Goal: Information Seeking & Learning: Check status

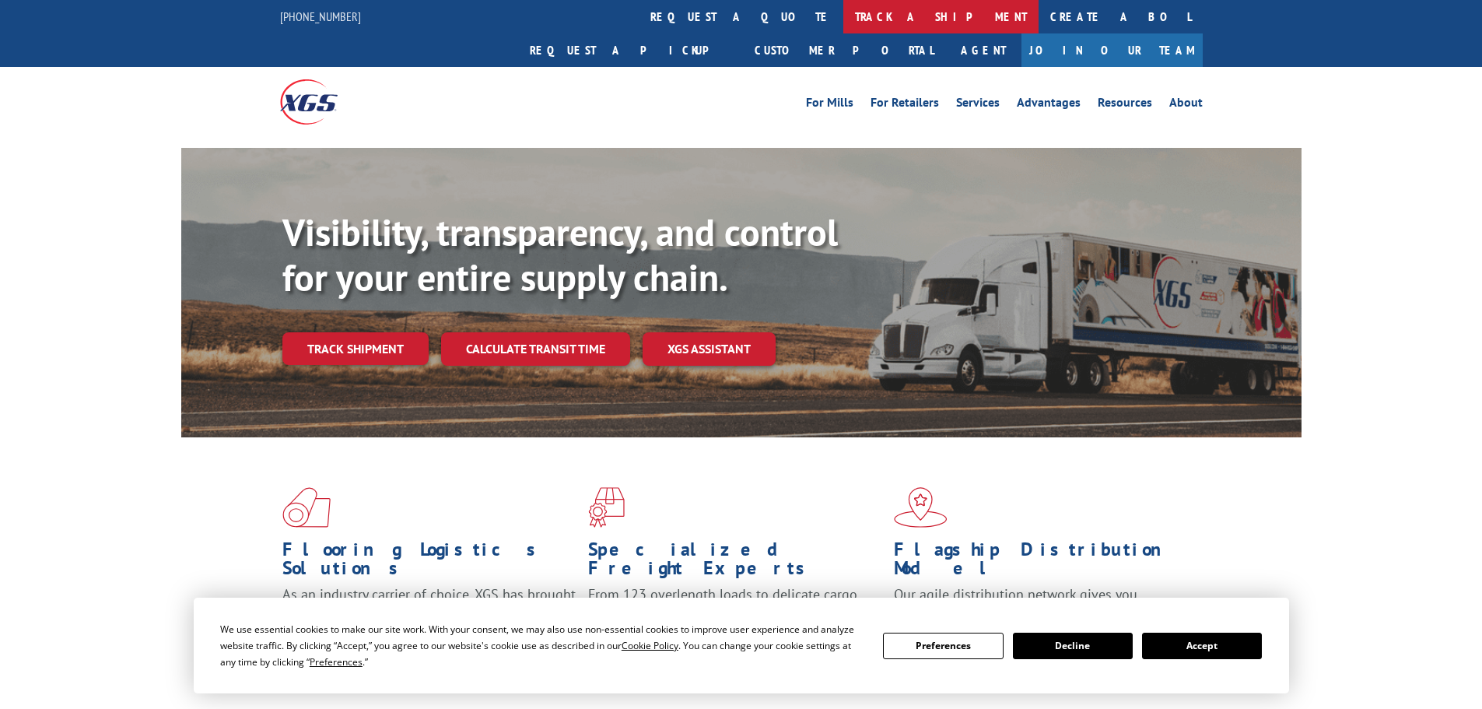
click at [843, 19] on link "track a shipment" at bounding box center [940, 16] width 195 height 33
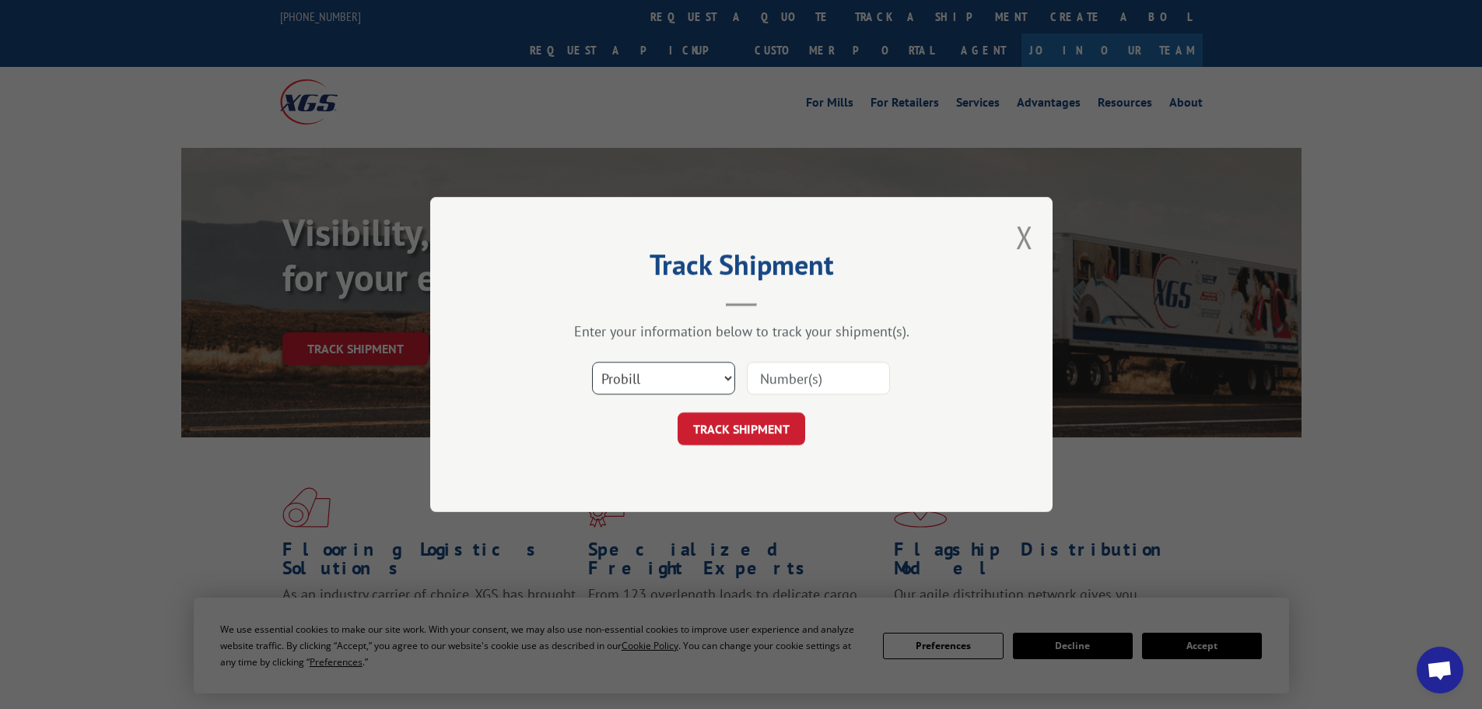
click at [729, 377] on select "Select category... Probill BOL PO" at bounding box center [663, 378] width 143 height 33
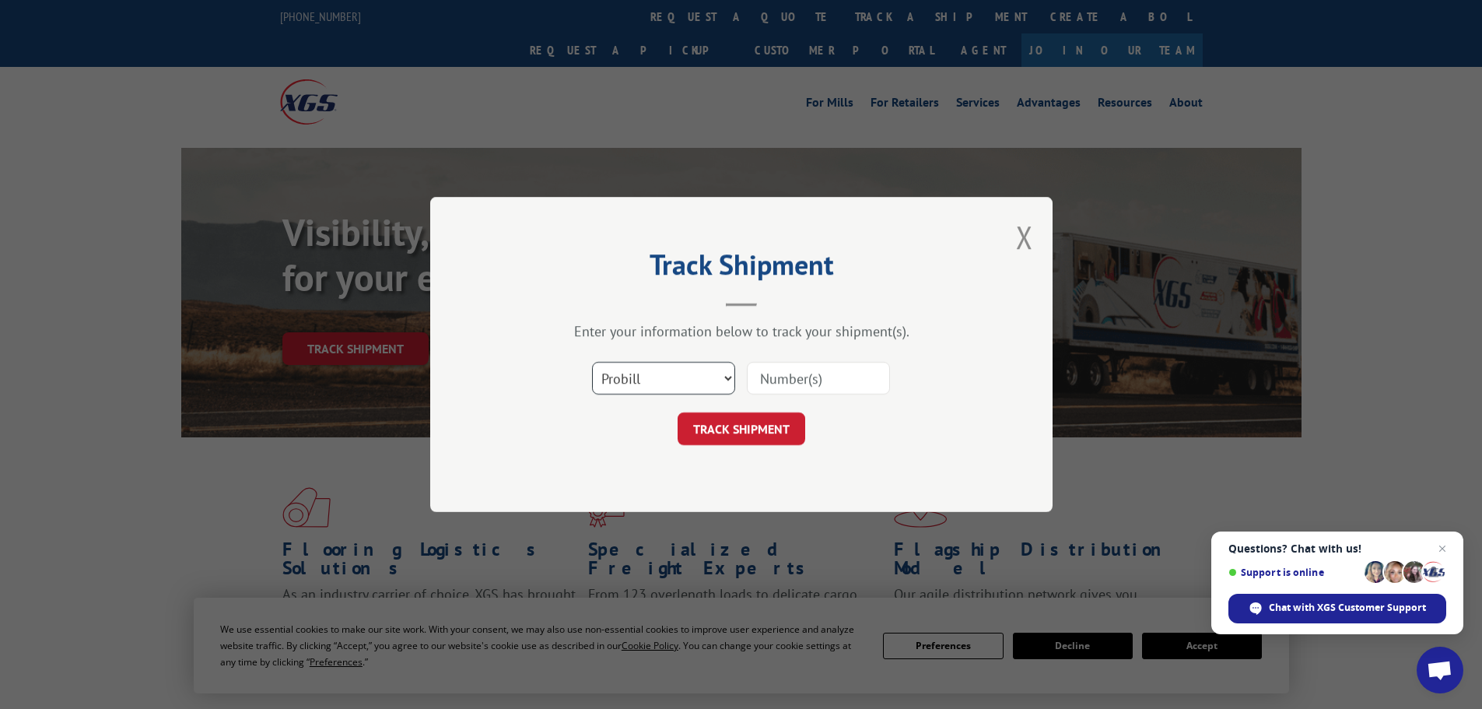
click at [592, 362] on select "Select category... Probill BOL PO" at bounding box center [663, 378] width 143 height 33
paste input "6007896"
type input "6007896"
click at [741, 428] on button "TRACK SHIPMENT" at bounding box center [742, 428] width 128 height 33
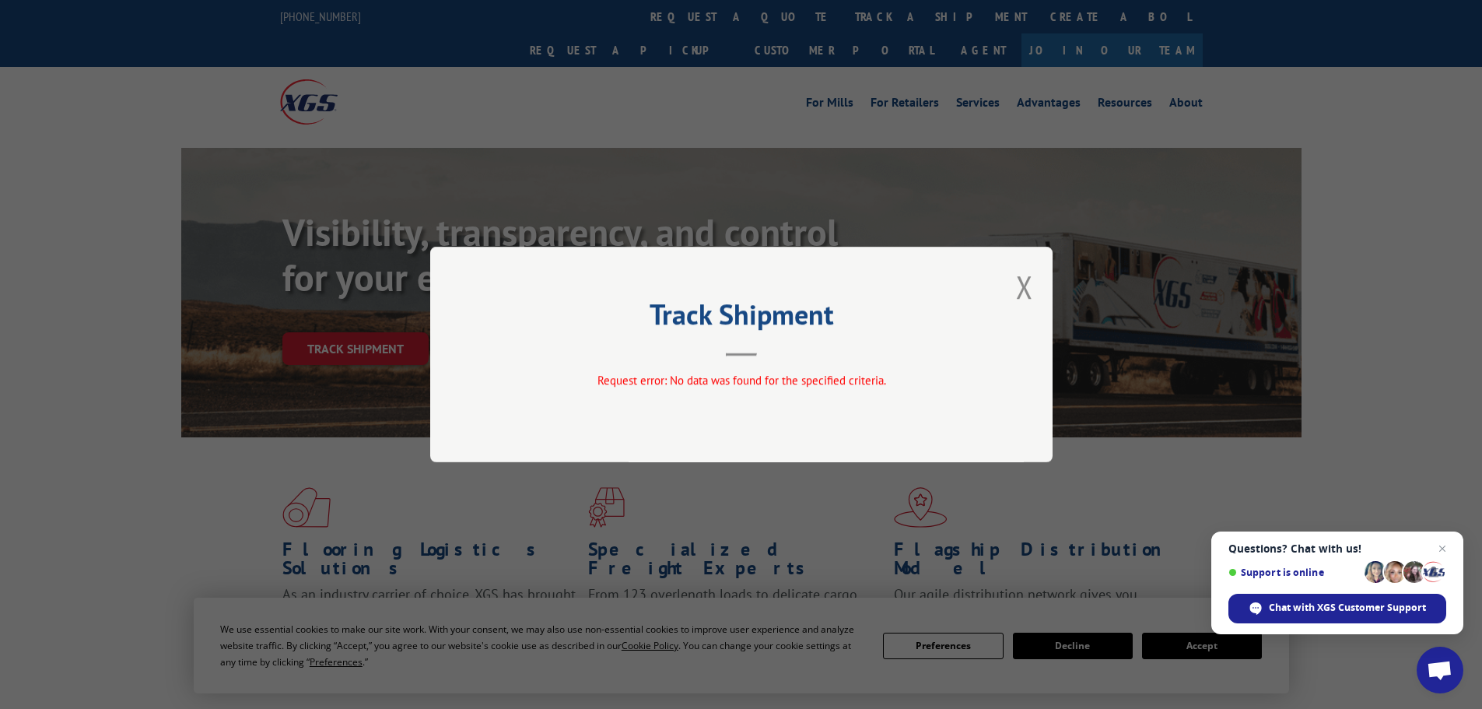
click at [778, 402] on div "Track Shipment Request error: No data was found for the specified criteria." at bounding box center [741, 354] width 622 height 215
click at [154, 96] on div "Track Shipment Request error: No data was found for the specified criteria." at bounding box center [741, 354] width 1482 height 709
click at [1022, 292] on button "Close modal" at bounding box center [1024, 286] width 17 height 41
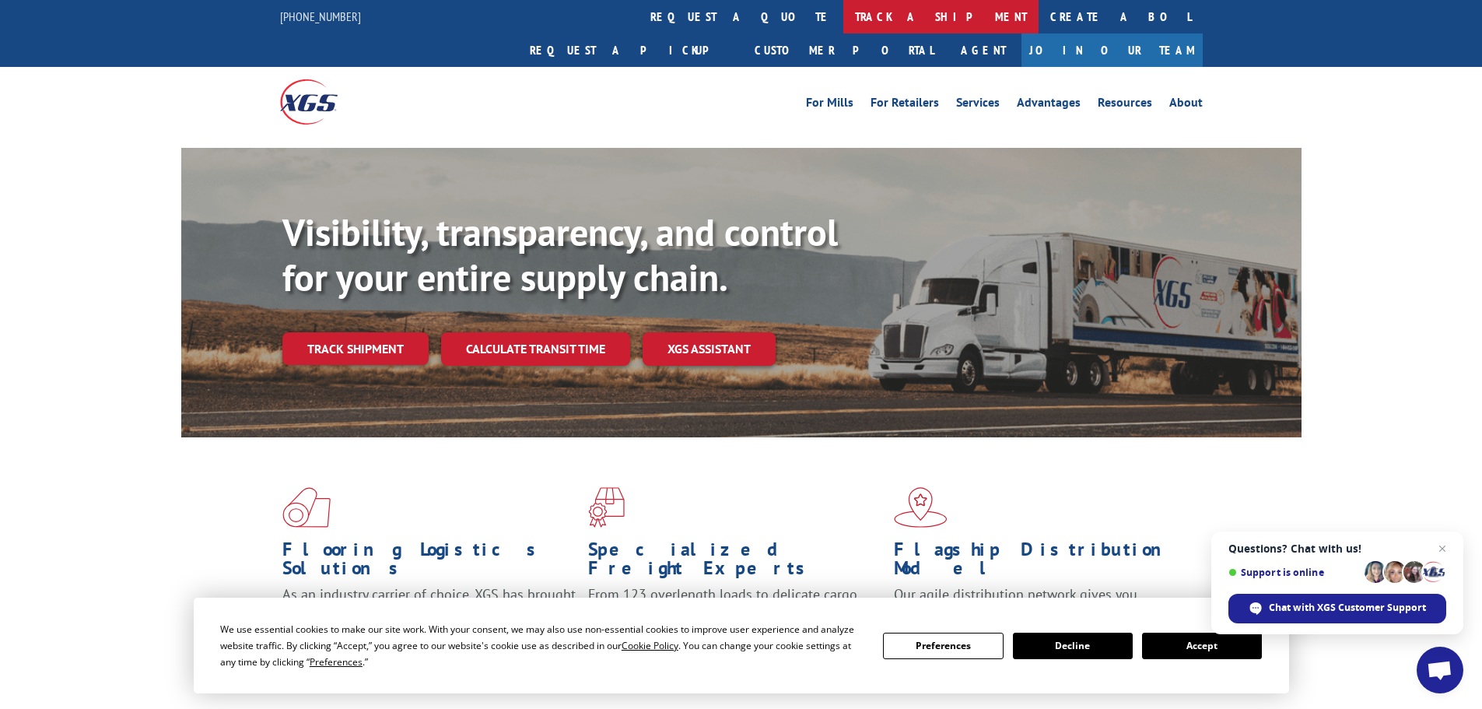
click at [843, 13] on link "track a shipment" at bounding box center [940, 16] width 195 height 33
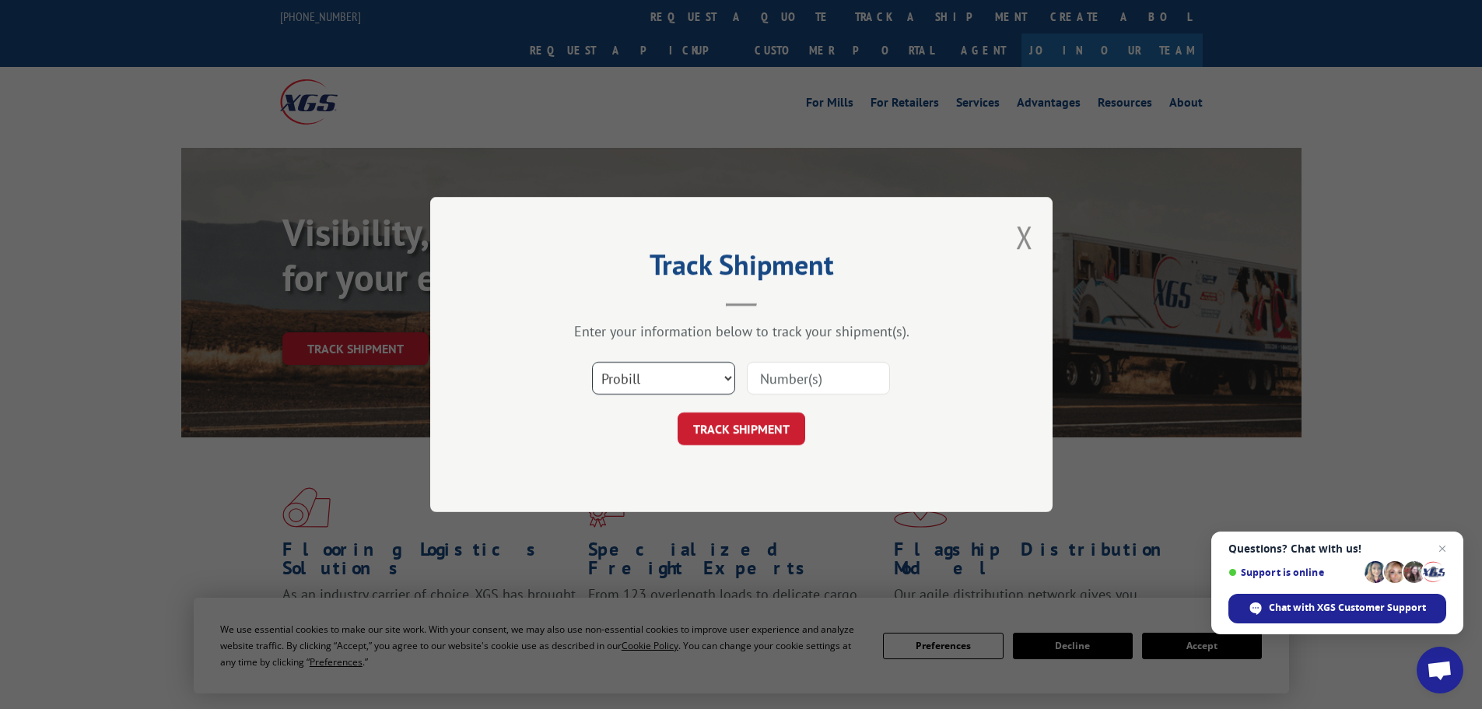
click at [727, 377] on select "Select category... Probill BOL PO" at bounding box center [663, 378] width 143 height 33
select select "bol"
click at [592, 362] on select "Select category... Probill BOL PO" at bounding box center [663, 378] width 143 height 33
paste input "6007896"
type input "6007896"
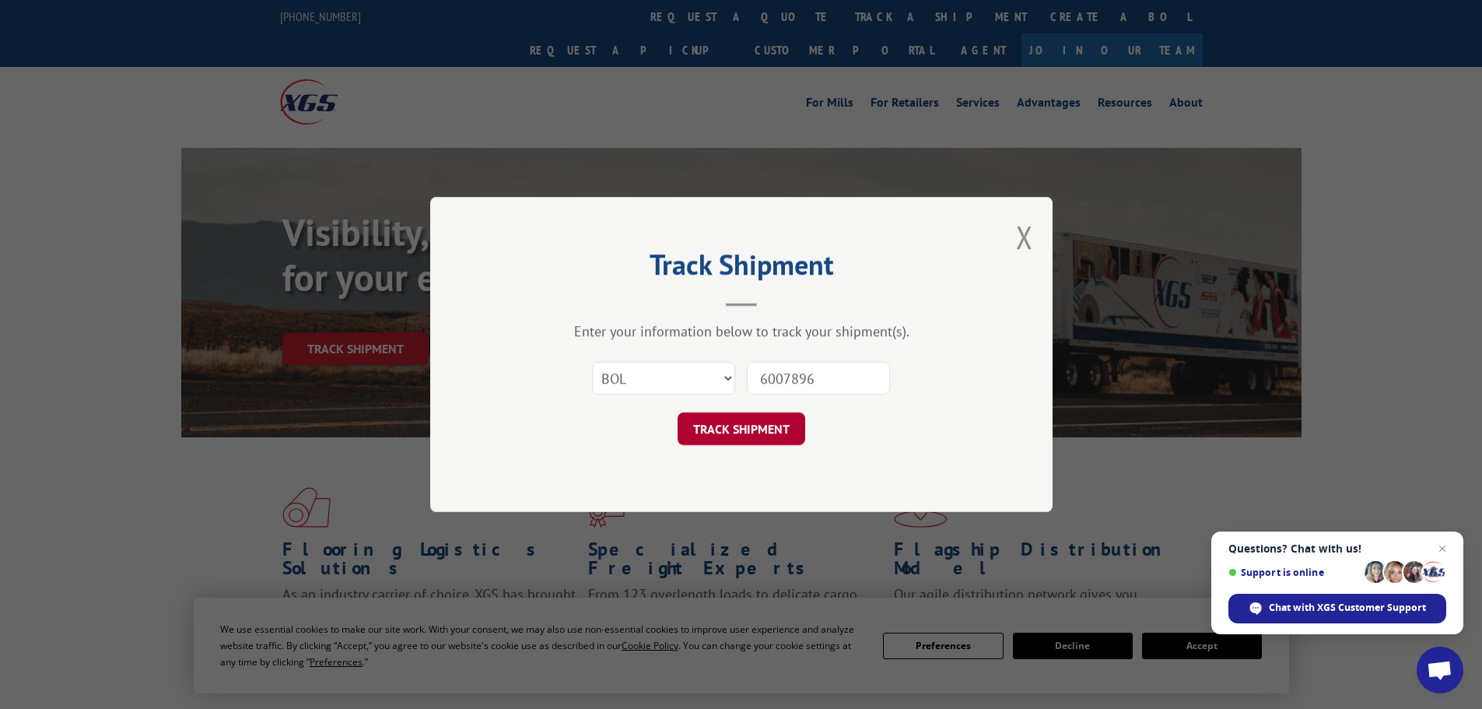
click at [741, 430] on button "TRACK SHIPMENT" at bounding box center [742, 428] width 128 height 33
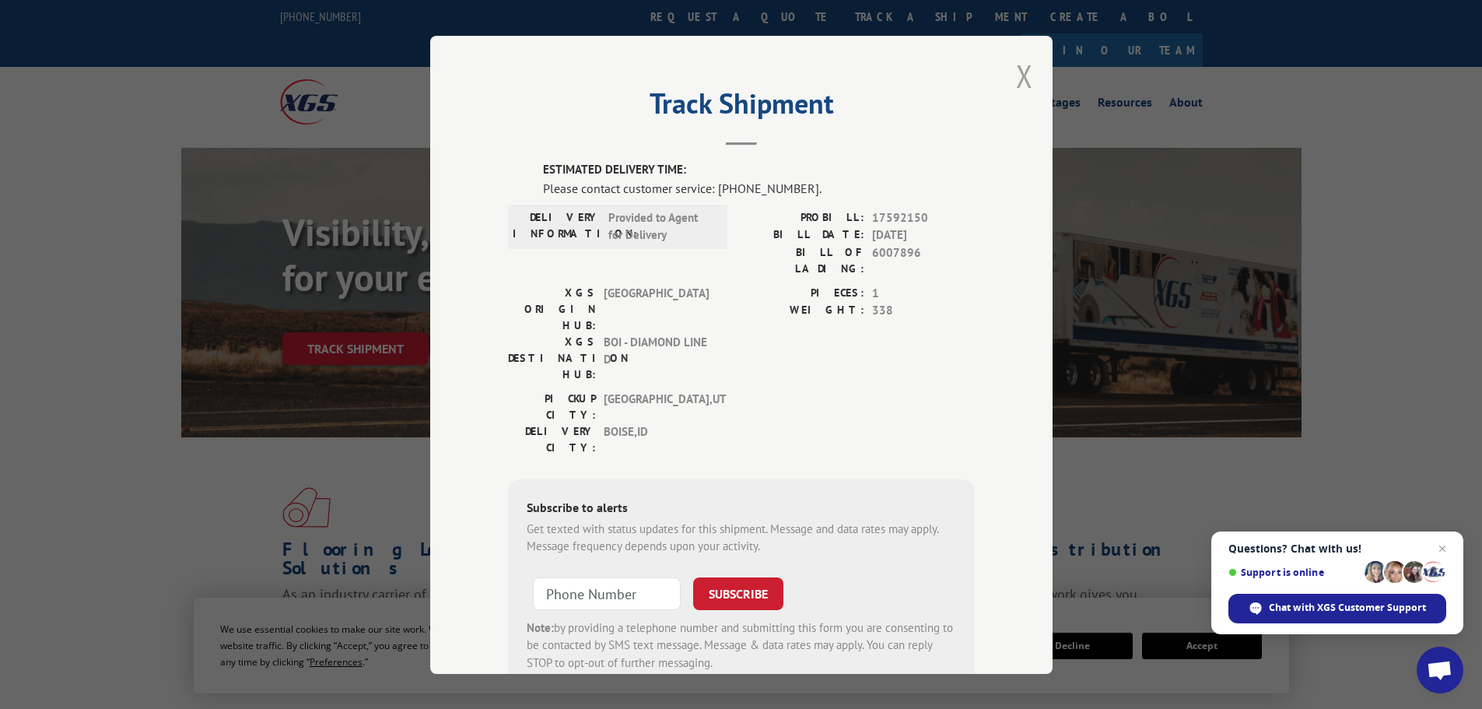
click at [1016, 78] on button "Close modal" at bounding box center [1024, 75] width 17 height 41
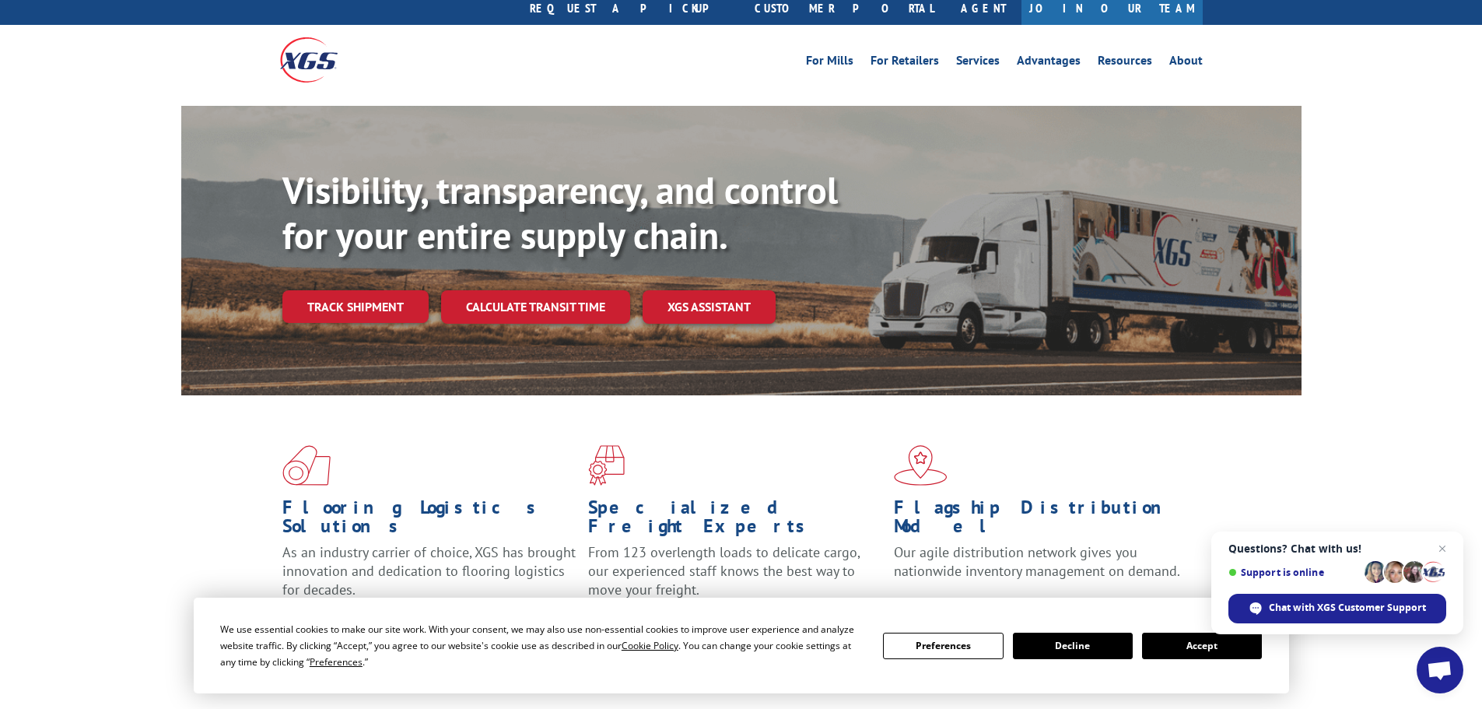
scroll to position [156, 0]
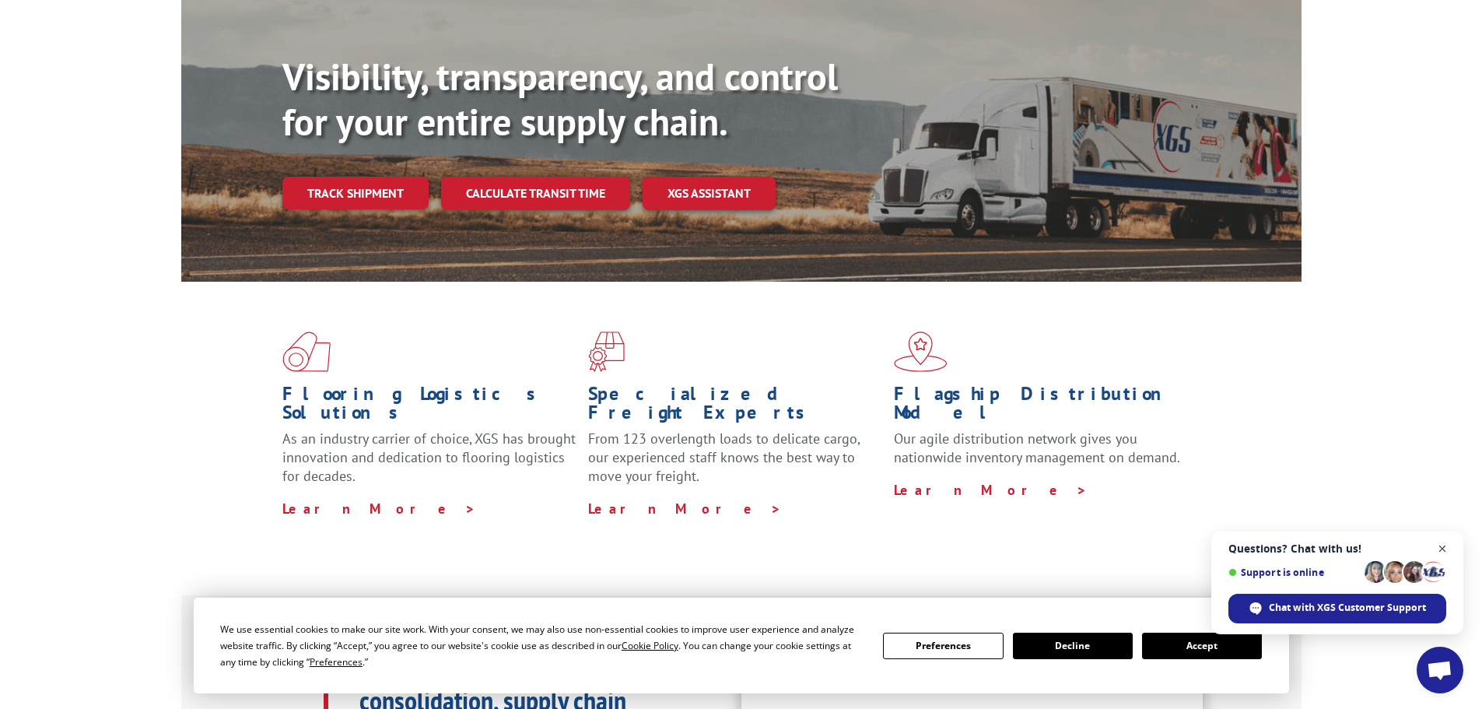
click at [1438, 548] on span "Open chat" at bounding box center [1442, 548] width 19 height 19
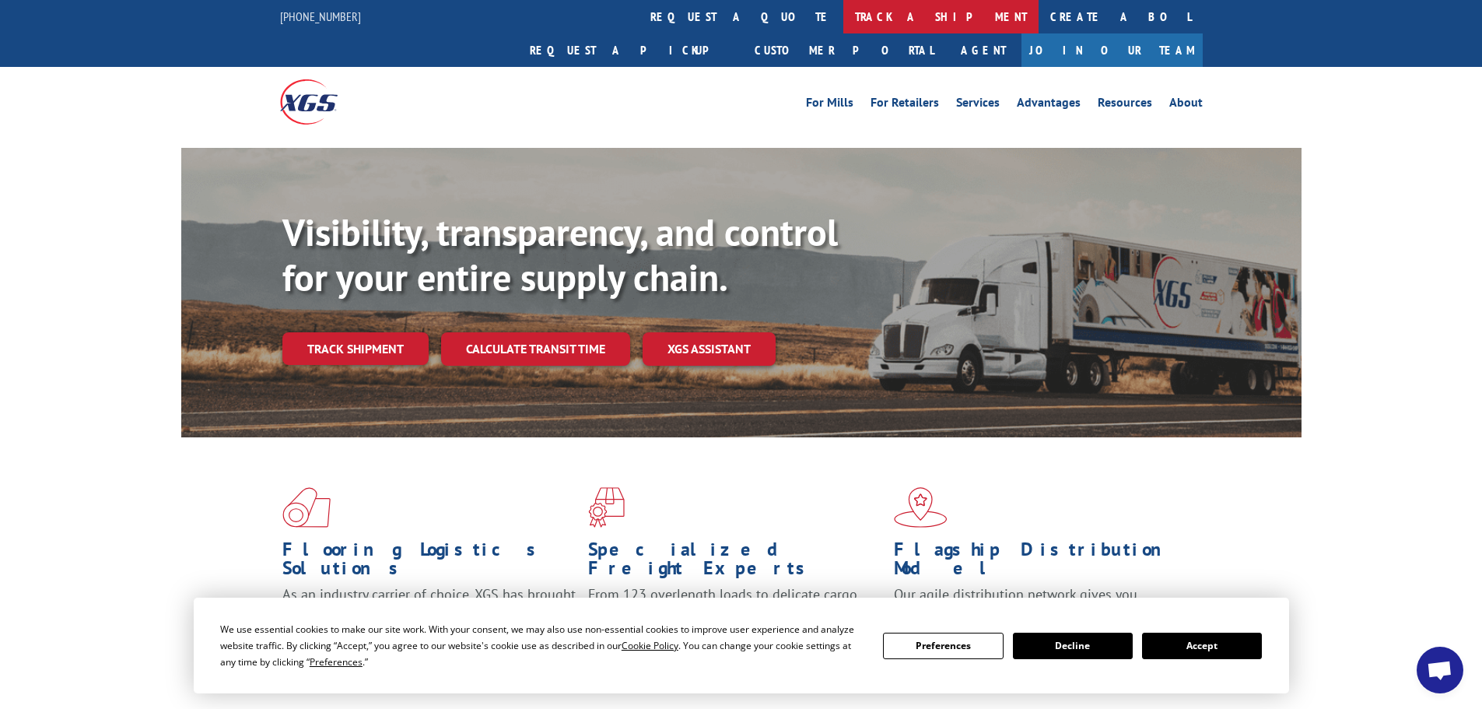
click at [843, 15] on link "track a shipment" at bounding box center [940, 16] width 195 height 33
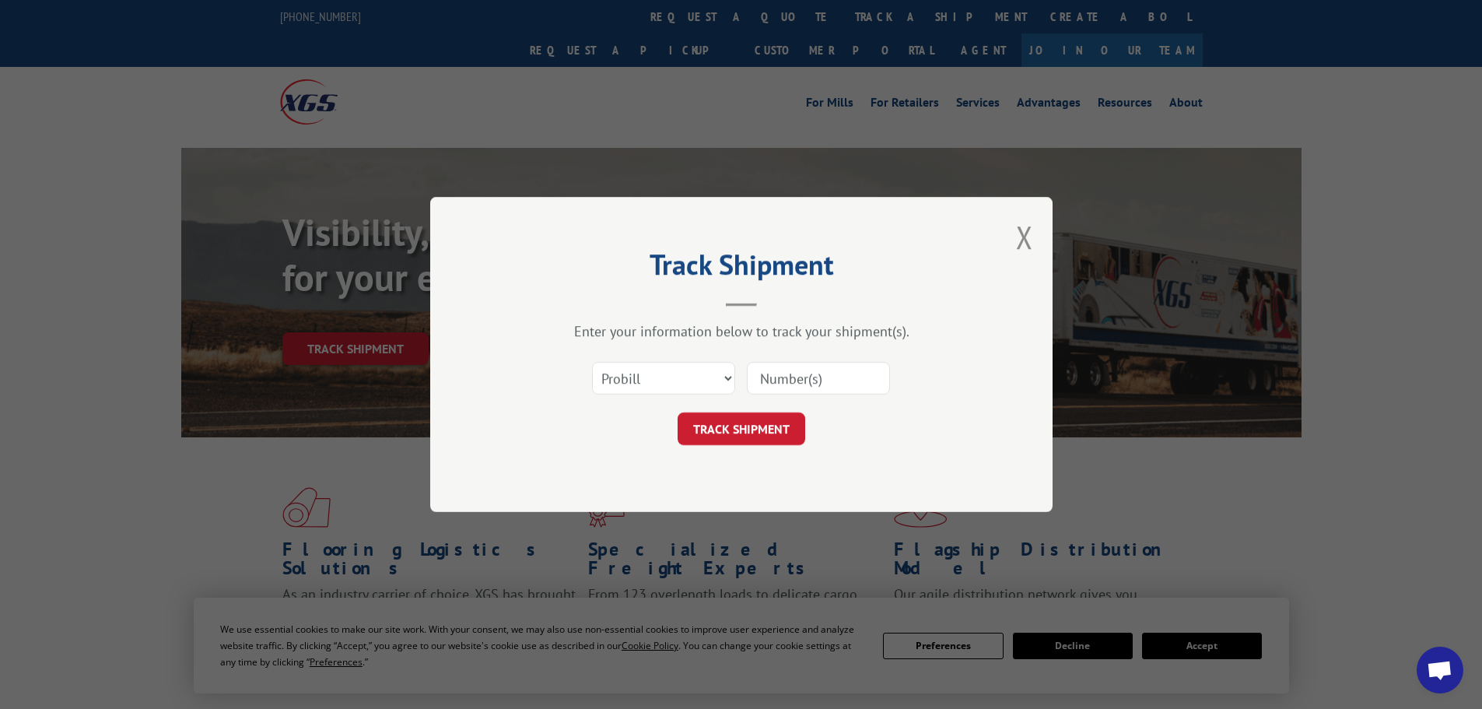
paste input "17592150"
type input "17592150"
click at [745, 431] on button "TRACK SHIPMENT" at bounding box center [742, 428] width 128 height 33
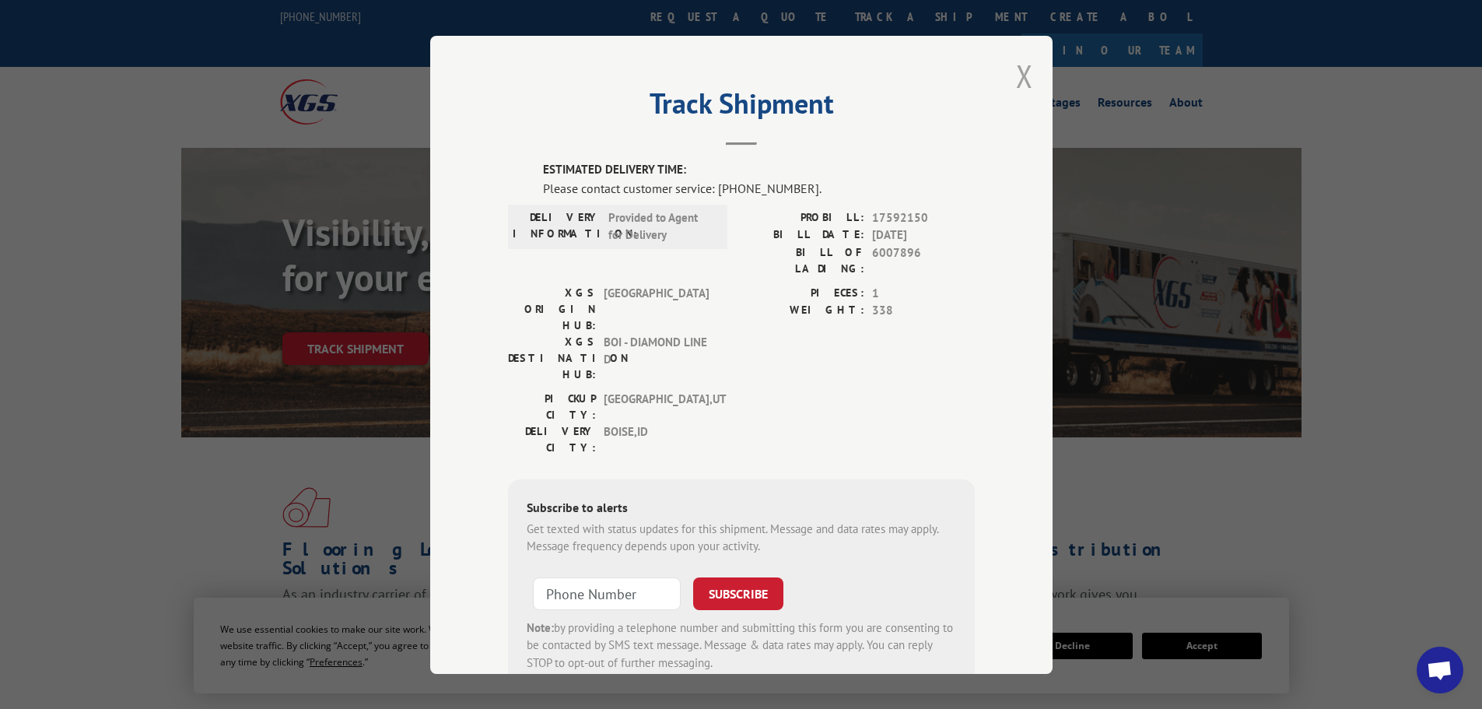
click at [1017, 78] on button "Close modal" at bounding box center [1024, 75] width 17 height 41
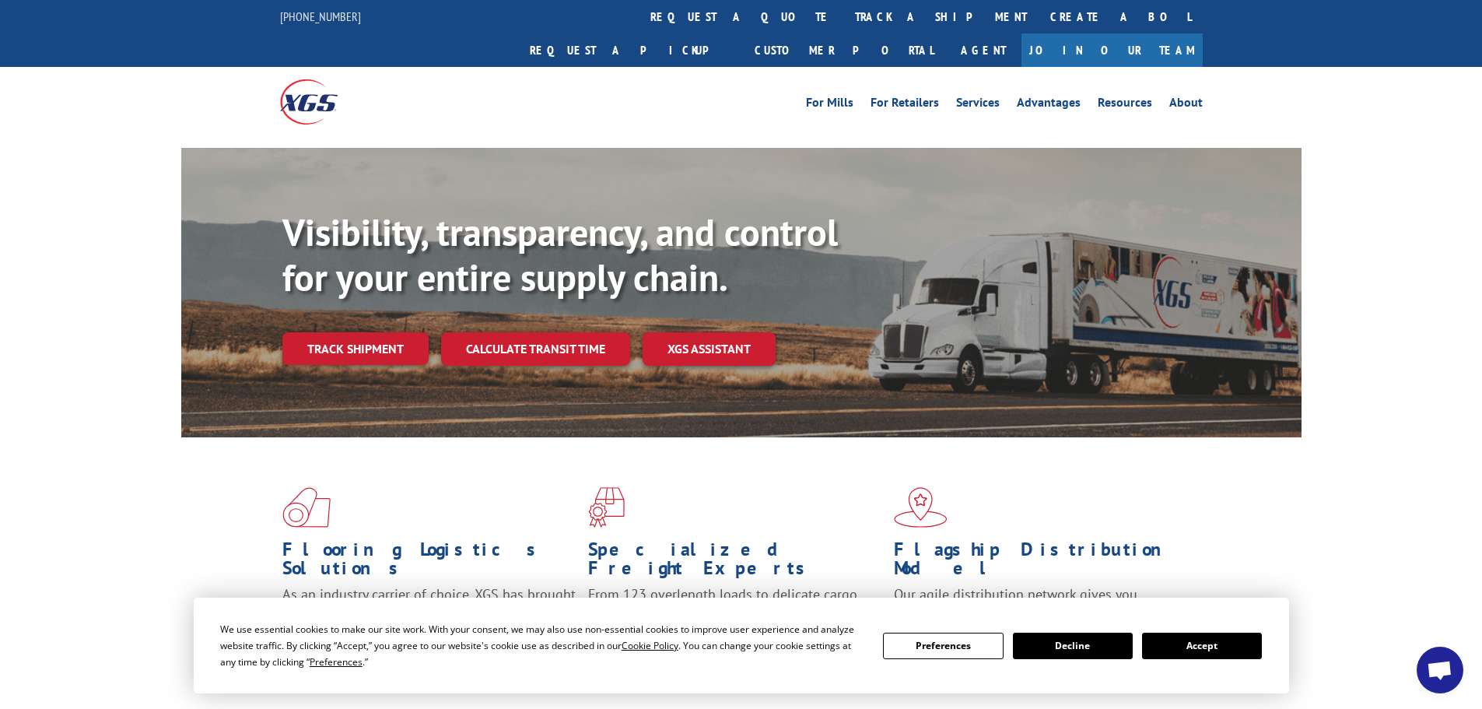
click at [87, 184] on div "Visibility, transparency, and control for your entire supply chain. Track shipm…" at bounding box center [741, 308] width 1482 height 320
